Goal: Information Seeking & Learning: Learn about a topic

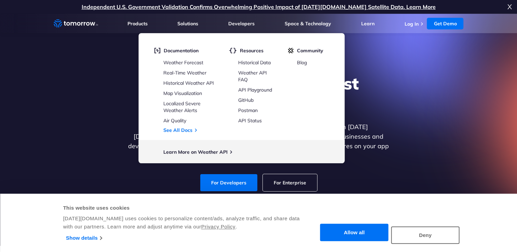
click at [101, 78] on div "Explore the World’s Best Weather API Get reliable and precise weather data thro…" at bounding box center [258, 132] width 421 height 145
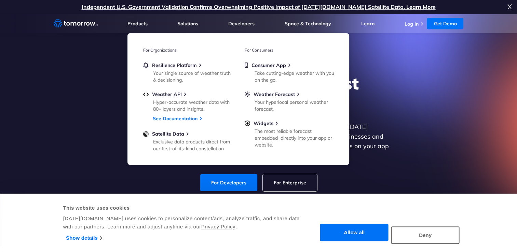
click at [75, 105] on div "Explore the World’s Best Weather API Get reliable and precise weather data thro…" at bounding box center [258, 132] width 421 height 145
click at [78, 104] on div "Explore the World’s Best Weather API Get reliable and precise weather data thro…" at bounding box center [258, 132] width 421 height 145
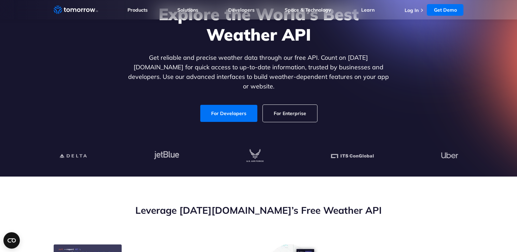
scroll to position [68, 0]
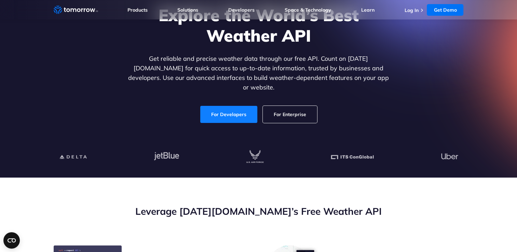
click at [234, 106] on link "For Developers" at bounding box center [228, 114] width 57 height 17
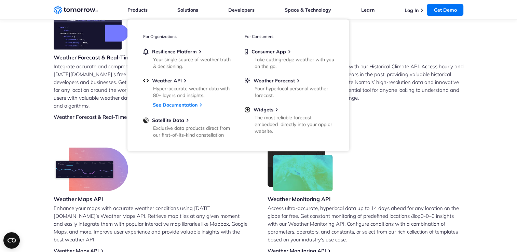
scroll to position [307, 0]
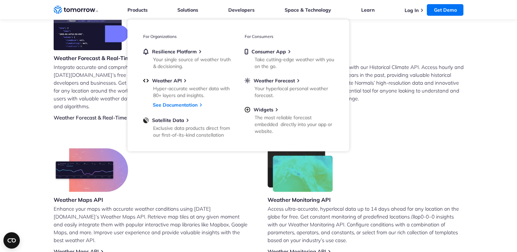
click at [6, 129] on section "Leverage Tomorrow.io’s Free Weather API Weather Forecast & Real-Time API Integr…" at bounding box center [258, 110] width 517 height 343
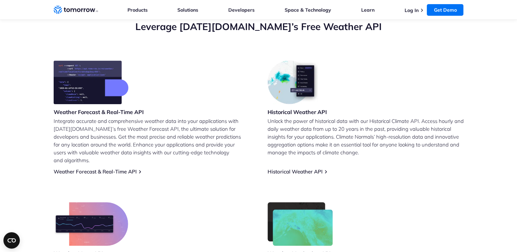
scroll to position [239, 0]
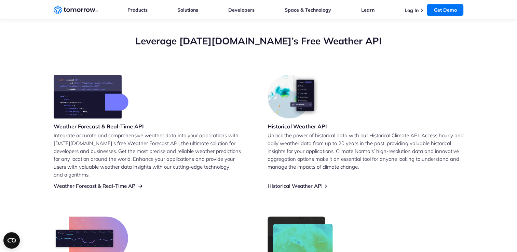
click at [122, 183] on link "Weather Forecast & Real-Time API" at bounding box center [95, 186] width 83 height 6
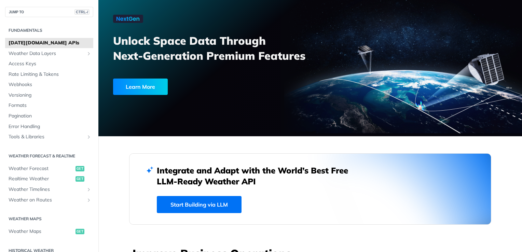
scroll to position [34, 0]
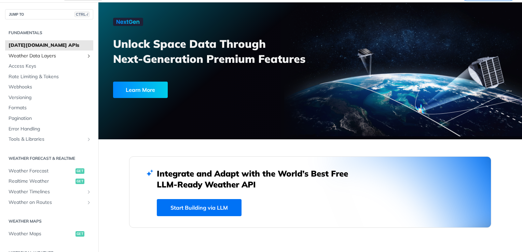
click at [66, 58] on span "Weather Data Layers" at bounding box center [47, 56] width 76 height 7
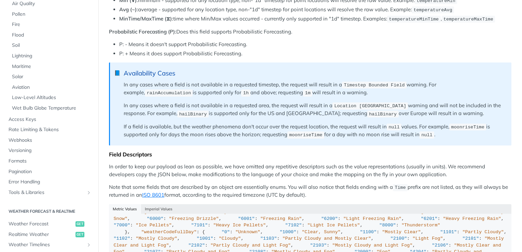
scroll to position [171, 0]
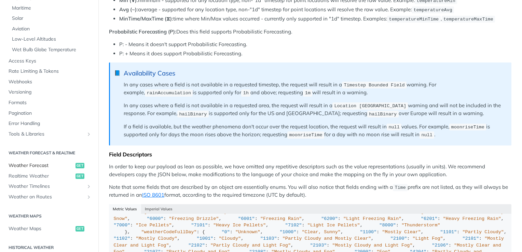
click at [50, 165] on span "Weather Forecast" at bounding box center [41, 165] width 65 height 7
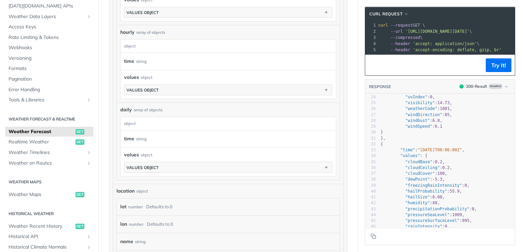
scroll to position [546, 0]
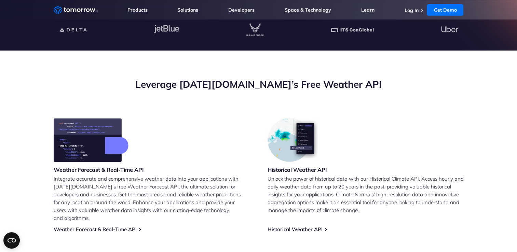
scroll to position [205, 0]
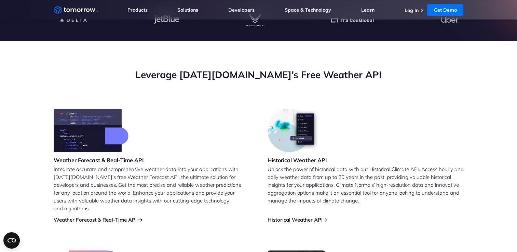
click at [106, 216] on link "Weather Forecast & Real-Time API" at bounding box center [95, 219] width 83 height 6
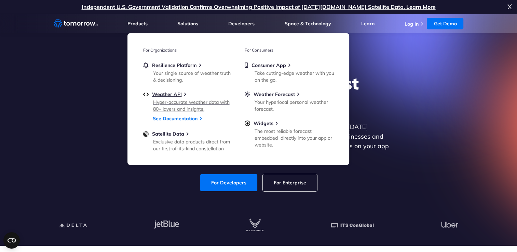
click at [164, 107] on div "Hyper-accurate weather data with 80+ layers and insights." at bounding box center [193, 106] width 80 height 14
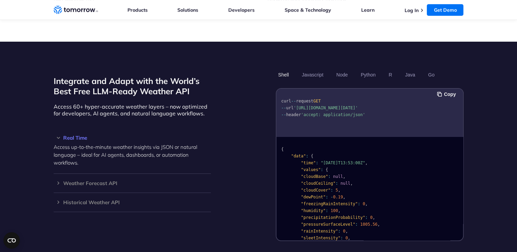
scroll to position [546, 0]
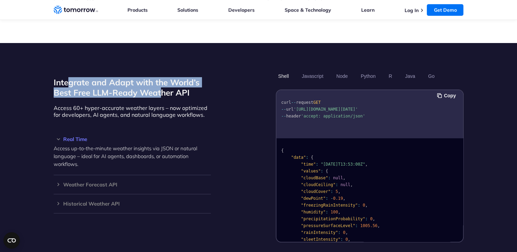
drag, startPoint x: 68, startPoint y: 73, endPoint x: 160, endPoint y: 81, distance: 92.8
click at [160, 81] on h2 "Integrate and Adapt with the World’s Best Free LLM-Ready Weather API" at bounding box center [132, 87] width 157 height 20
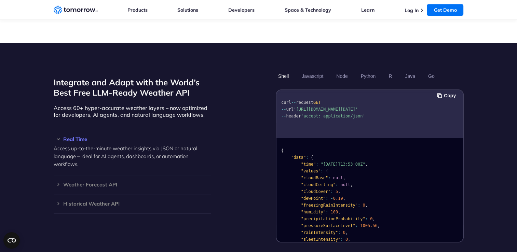
drag, startPoint x: 160, startPoint y: 81, endPoint x: 206, endPoint y: 124, distance: 62.8
click at [206, 130] on div "Real Time Access up-to-the-minute weather insights via JSON or natural language…" at bounding box center [132, 152] width 157 height 45
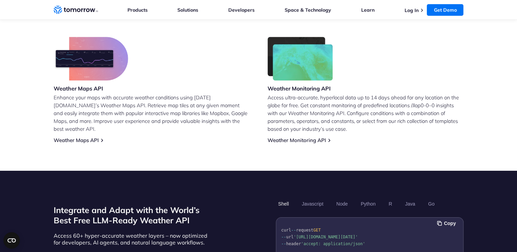
scroll to position [410, 0]
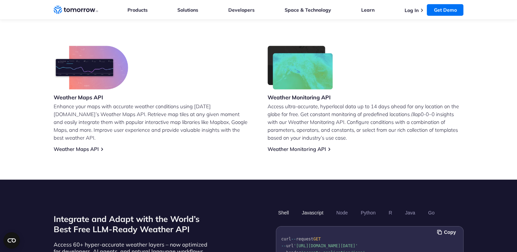
click at [312, 207] on button "Javascript" at bounding box center [312, 213] width 26 height 12
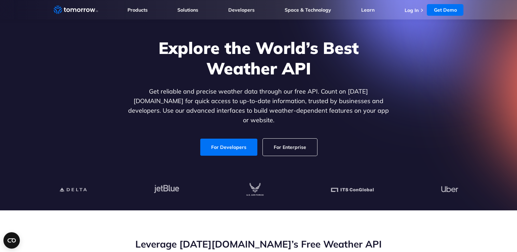
scroll to position [0, 0]
